Goal: Obtain resource: Download file/media

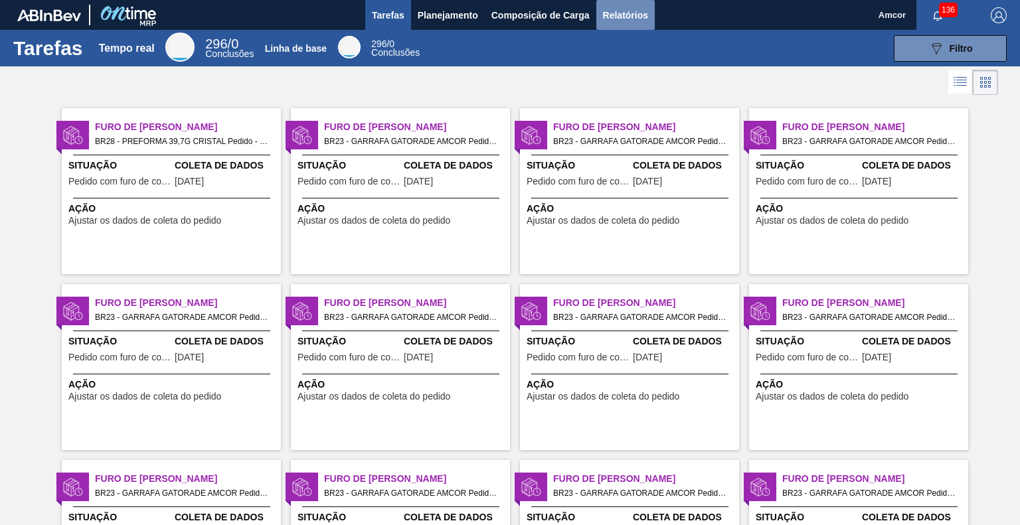
click at [640, 7] on font "Relatórios" at bounding box center [625, 15] width 45 height 16
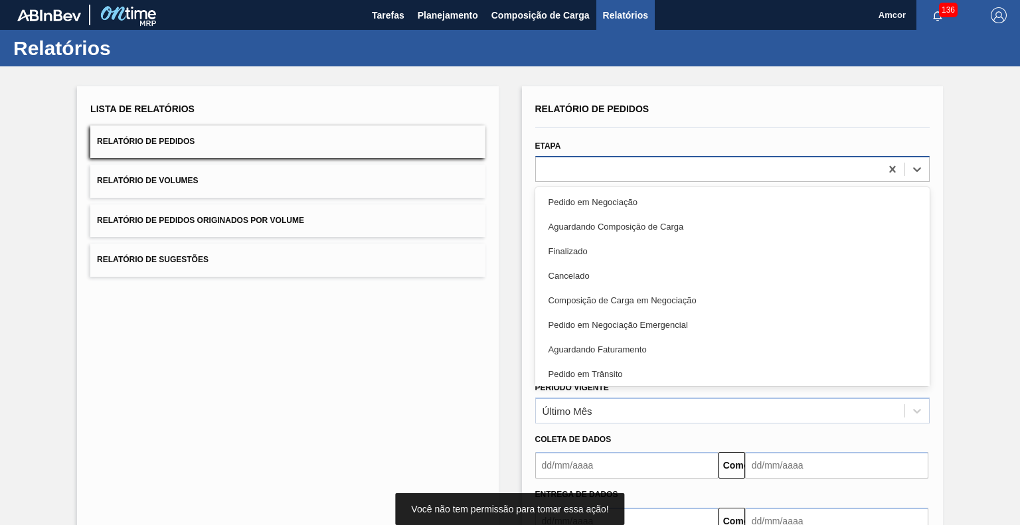
click at [639, 167] on div at bounding box center [708, 168] width 345 height 19
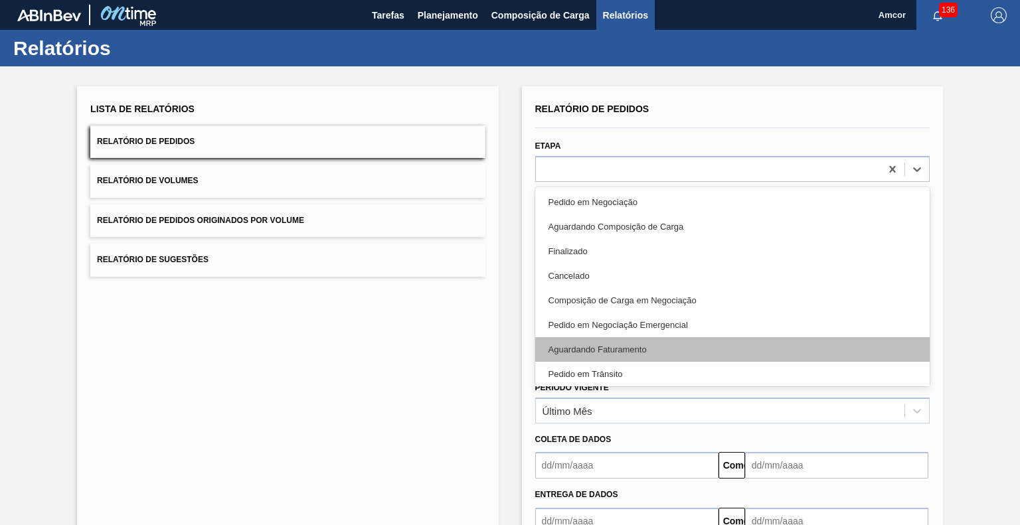
click at [619, 339] on div "Aguardando Faturamento" at bounding box center [732, 349] width 394 height 25
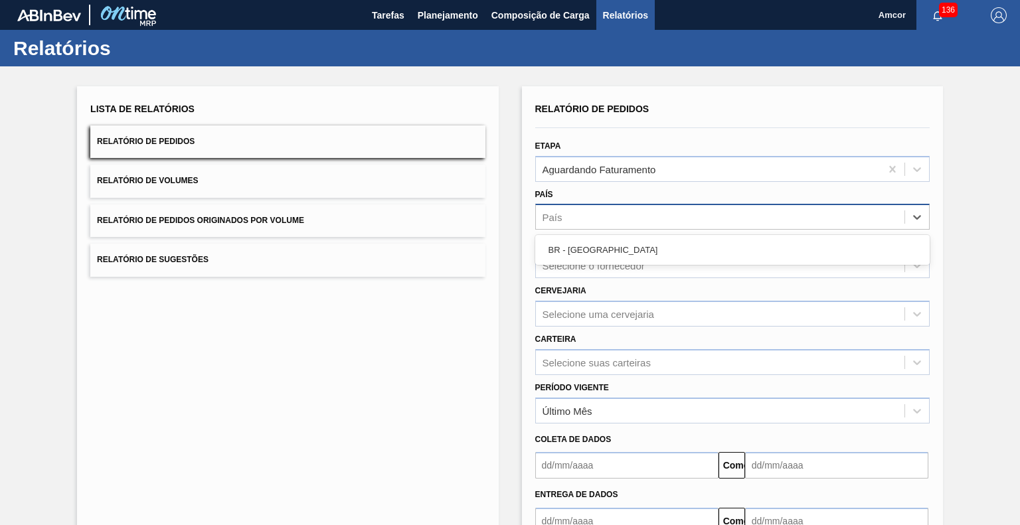
click at [639, 217] on div "País" at bounding box center [720, 217] width 368 height 19
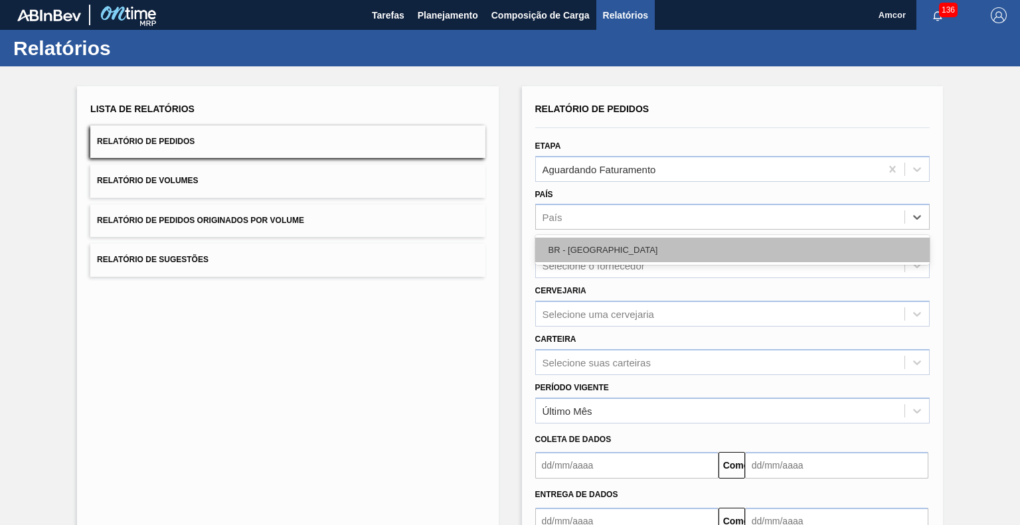
click at [599, 254] on div "BR - Brasil" at bounding box center [732, 250] width 394 height 25
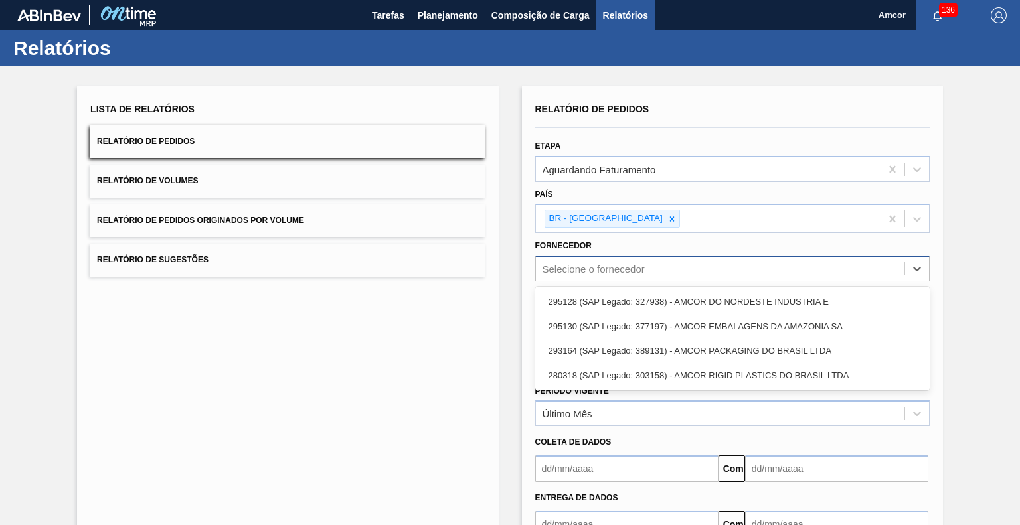
click at [607, 268] on font "Selecione o fornecedor" at bounding box center [593, 269] width 102 height 11
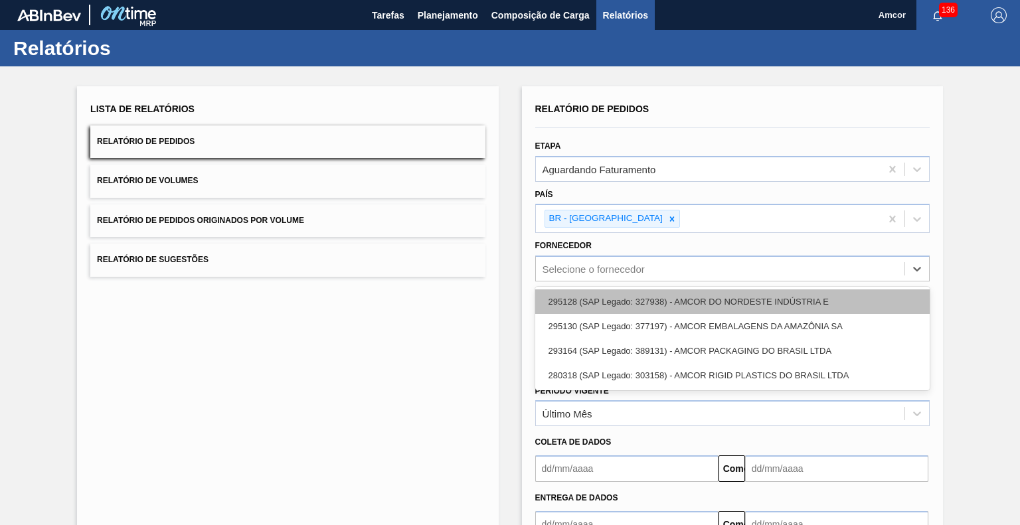
click at [701, 292] on div "295128 (SAP Legado: 327938) - AMCOR DO NORDESTE INDÚSTRIA E" at bounding box center [732, 301] width 394 height 25
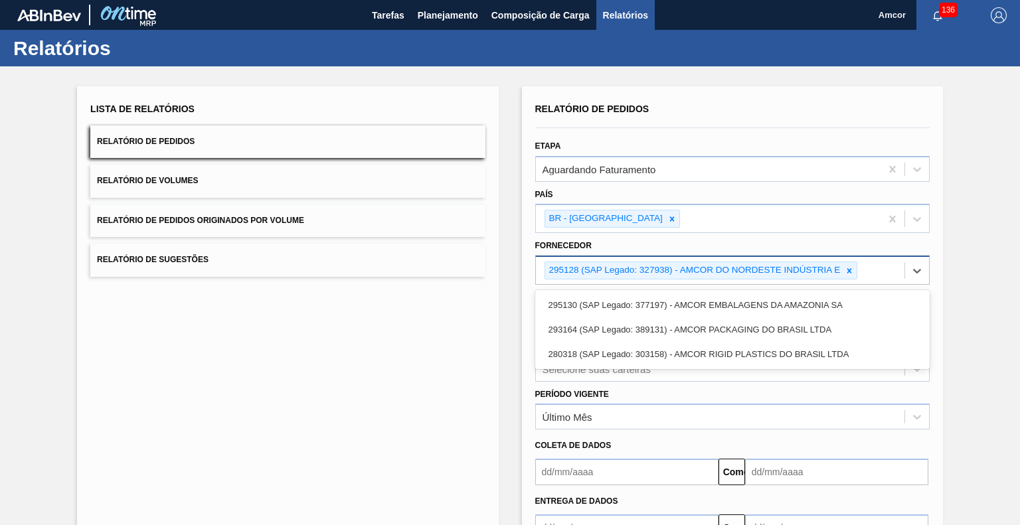
click at [863, 273] on div "295128 (SAP Legado: 327938) - AMCOR DO NORDESTE INDÚSTRIA E" at bounding box center [720, 270] width 368 height 27
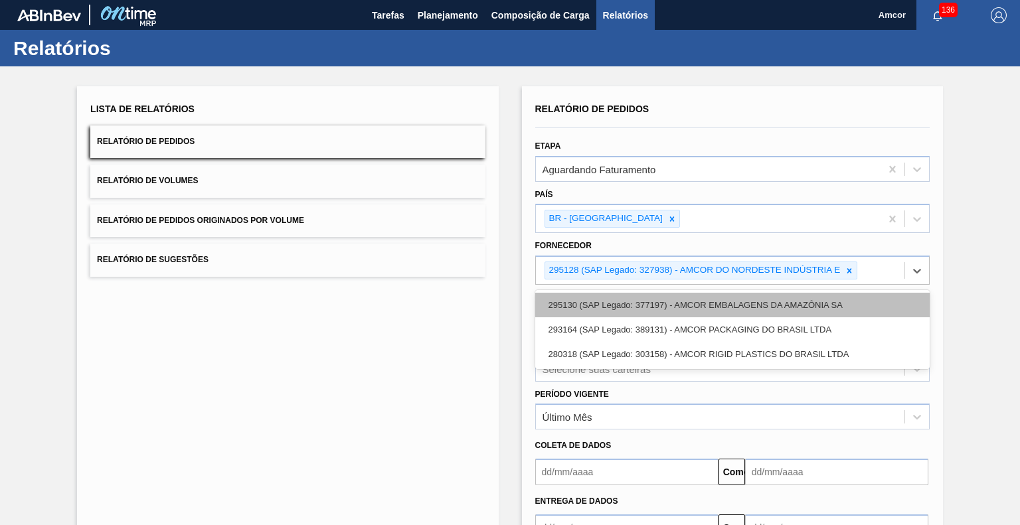
click at [784, 309] on div "295130 (SAP Legado: 377197) - AMCOR EMBALAGENS DA AMAZÔNIA SA" at bounding box center [732, 305] width 394 height 25
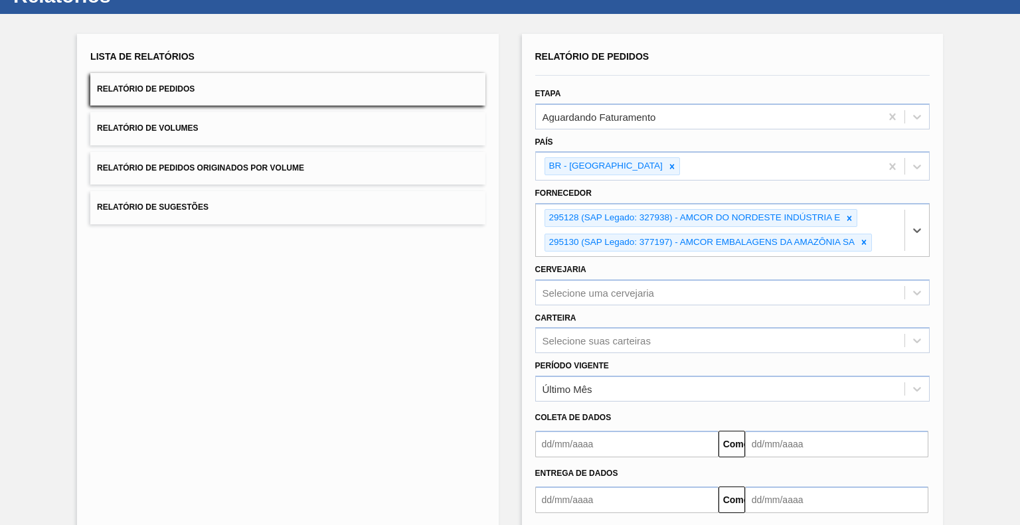
scroll to position [117, 0]
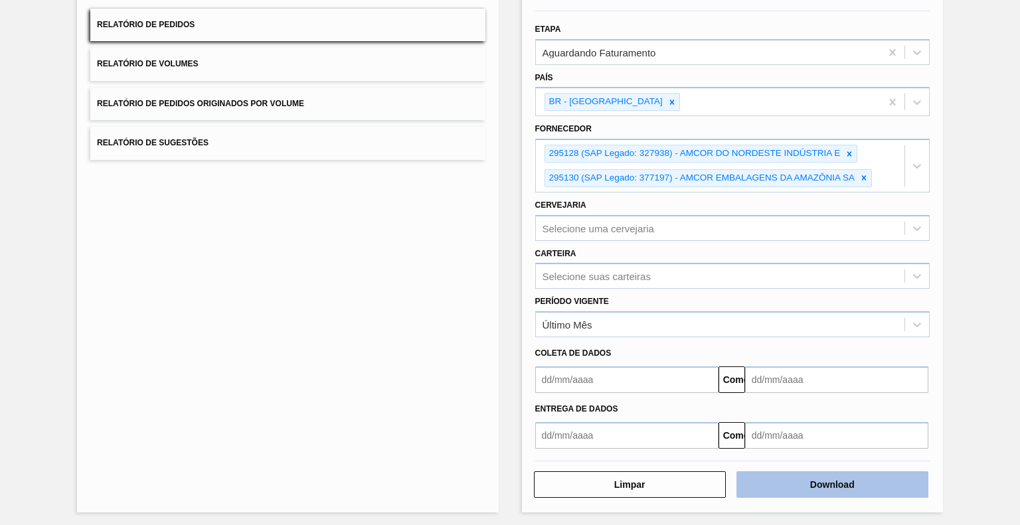
click at [829, 483] on font "Download" at bounding box center [832, 484] width 44 height 11
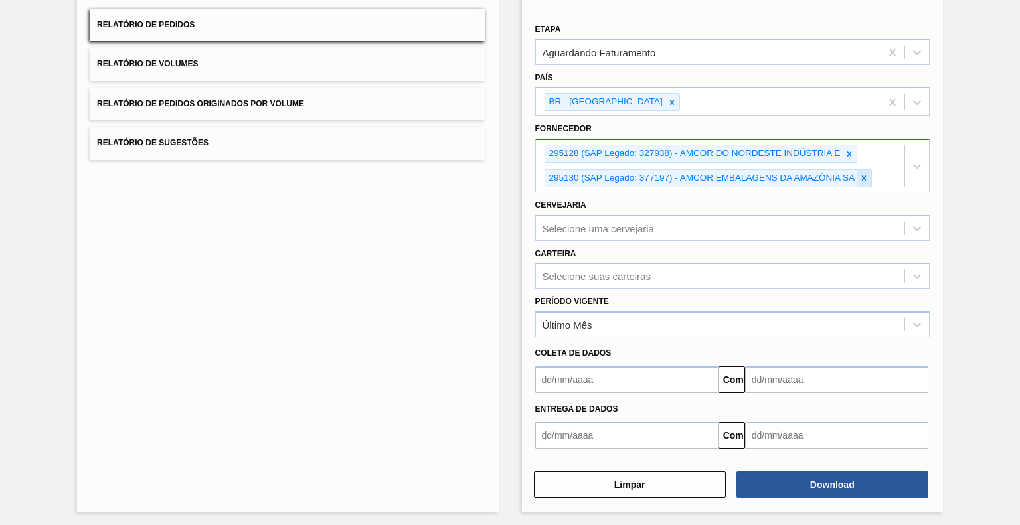
click at [863, 176] on icon at bounding box center [864, 178] width 5 height 5
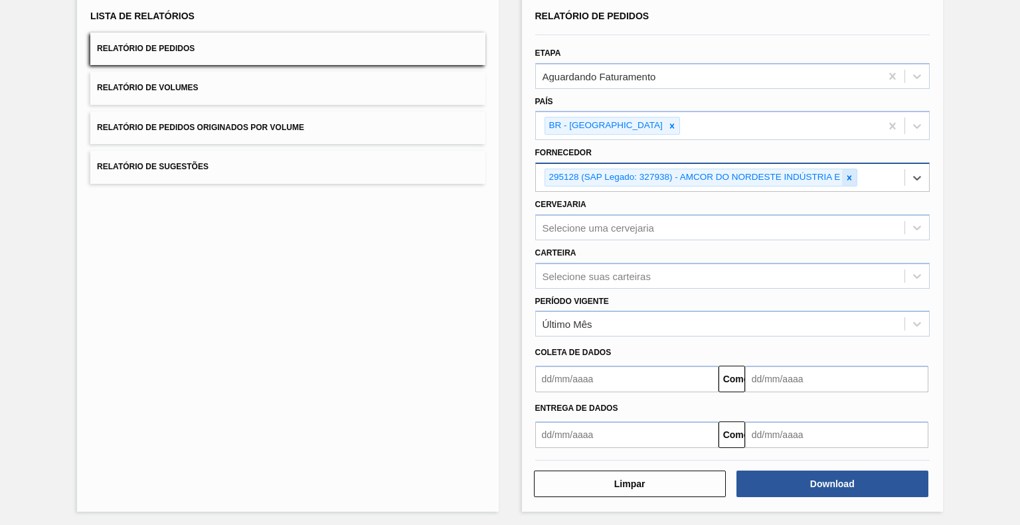
click at [849, 170] on div at bounding box center [849, 177] width 15 height 17
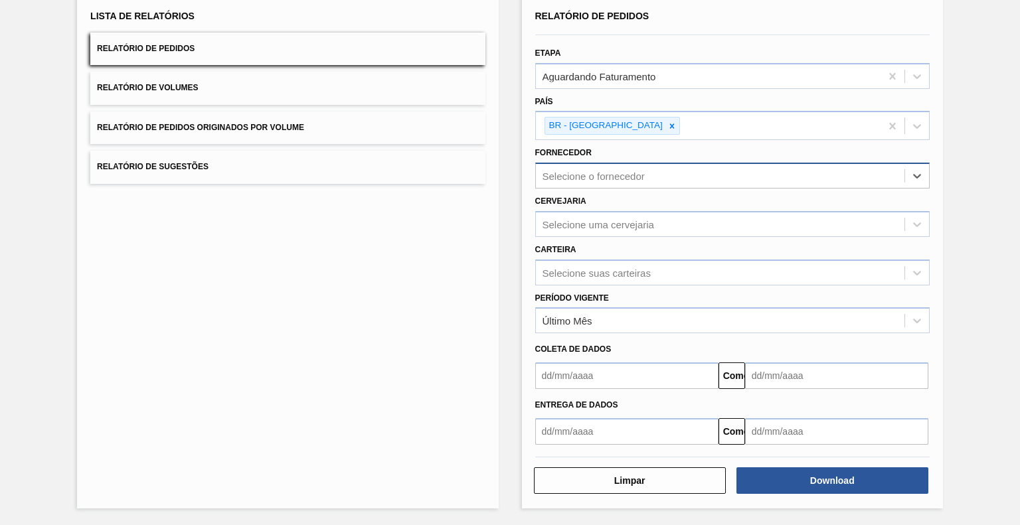
scroll to position [90, 0]
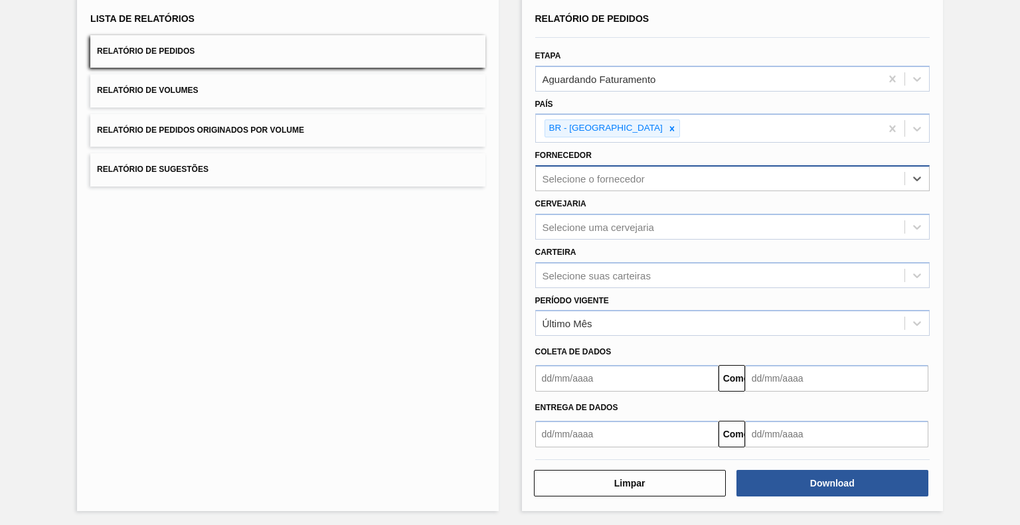
click at [848, 175] on div "Selecione o fornecedor" at bounding box center [720, 178] width 368 height 19
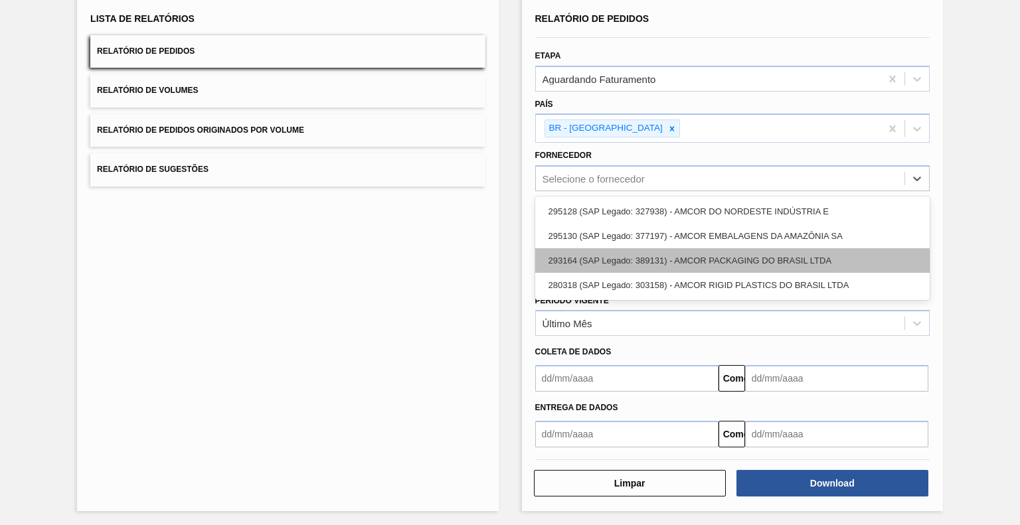
click at [817, 259] on font "293164 (SAP Legado: 389131) - AMCOR PACKAGING DO BRASIL LTDA" at bounding box center [689, 261] width 283 height 10
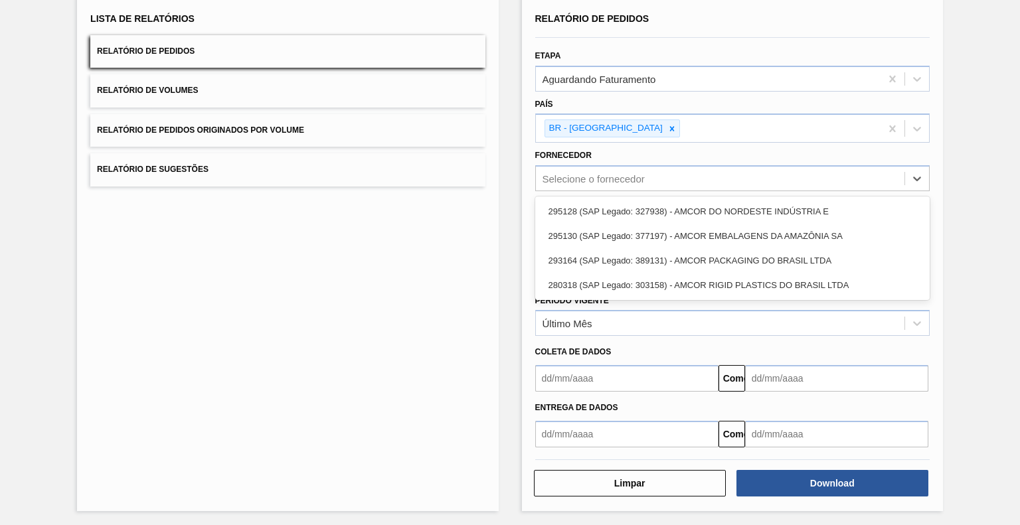
scroll to position [93, 0]
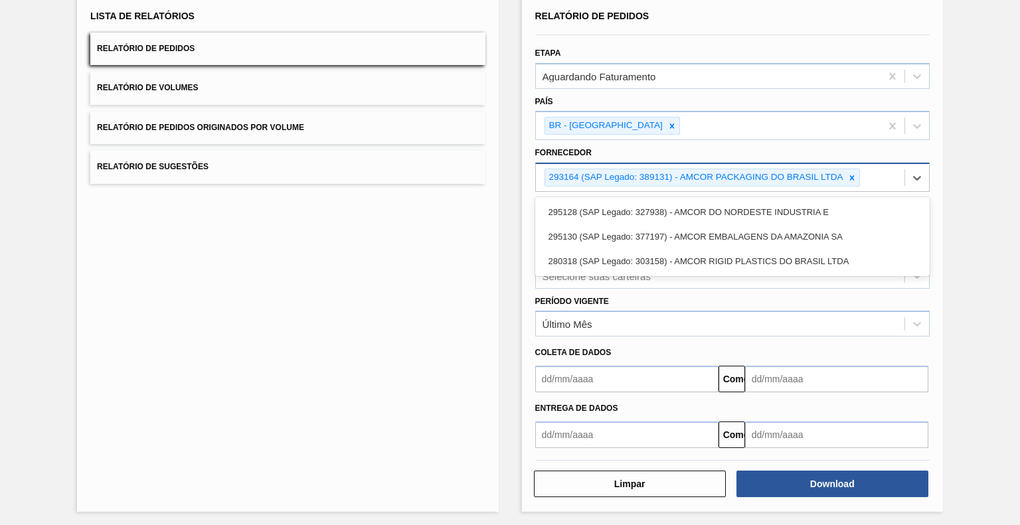
click at [874, 174] on div "293164 (SAP Legado: 389131) - AMCOR PACKAGING DO BRASIL LTDA" at bounding box center [720, 177] width 368 height 27
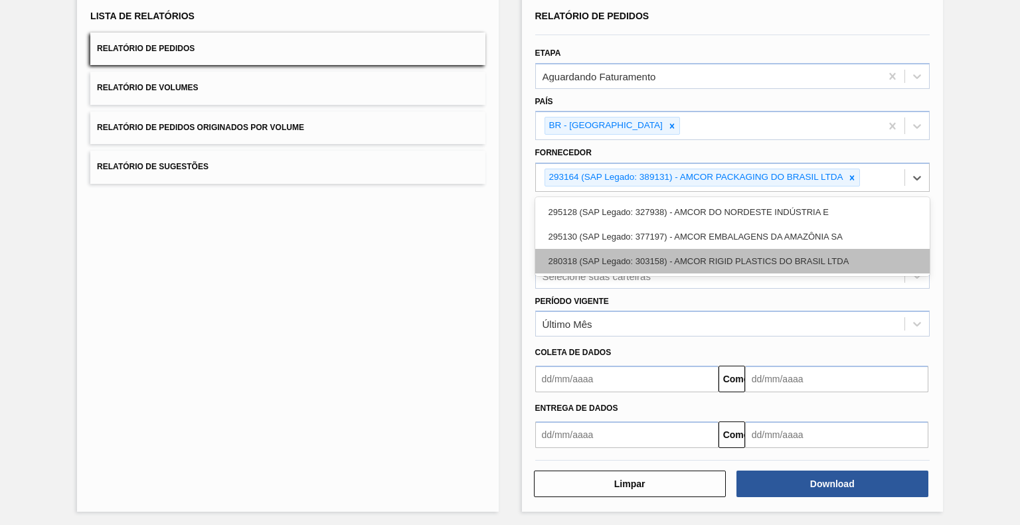
click at [815, 260] on font "280318 (SAP Legado: 303158) - AMCOR RIGID PLASTICS DO BRASIL LTDA" at bounding box center [698, 261] width 301 height 10
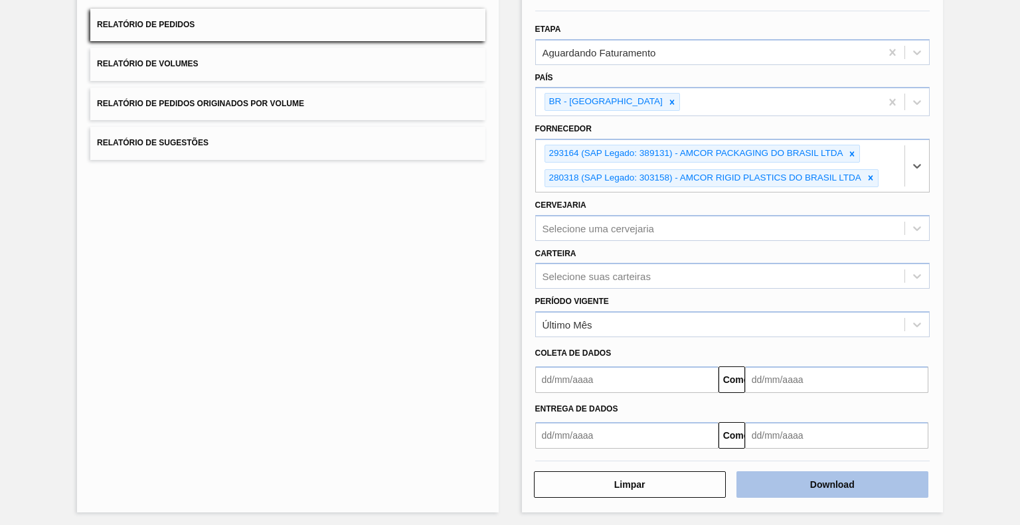
click at [826, 480] on font "Download" at bounding box center [832, 484] width 44 height 11
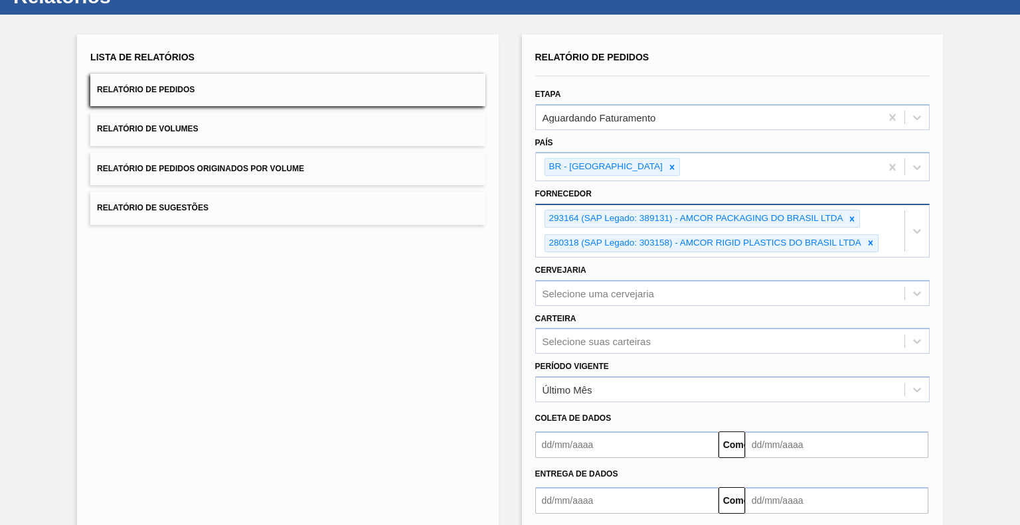
scroll to position [0, 0]
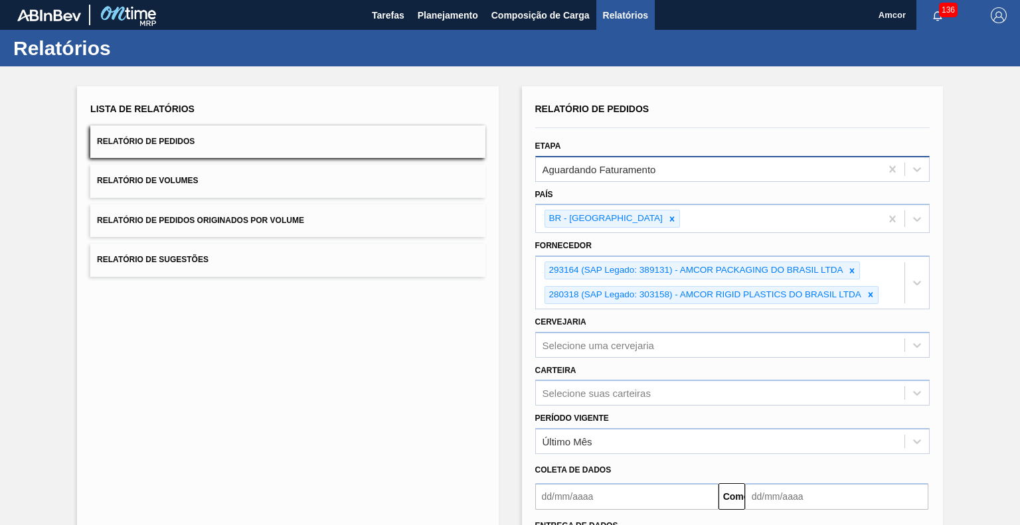
click at [649, 170] on font "Aguardando Faturamento" at bounding box center [599, 168] width 114 height 11
